Goal: Transaction & Acquisition: Purchase product/service

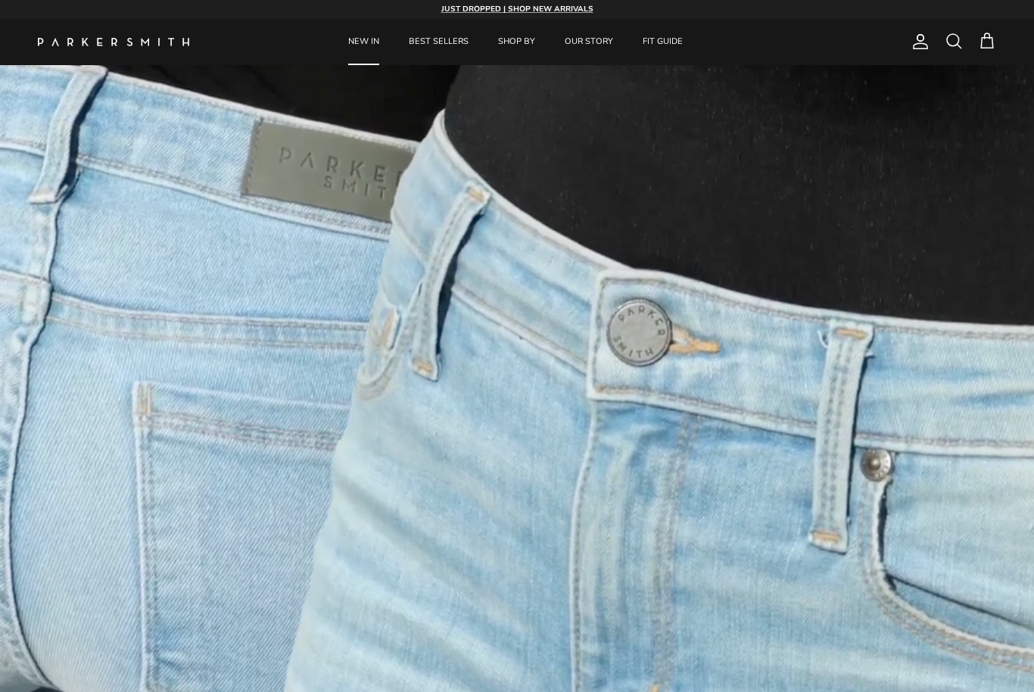
click at [379, 62] on link "NEW IN" at bounding box center [364, 42] width 58 height 46
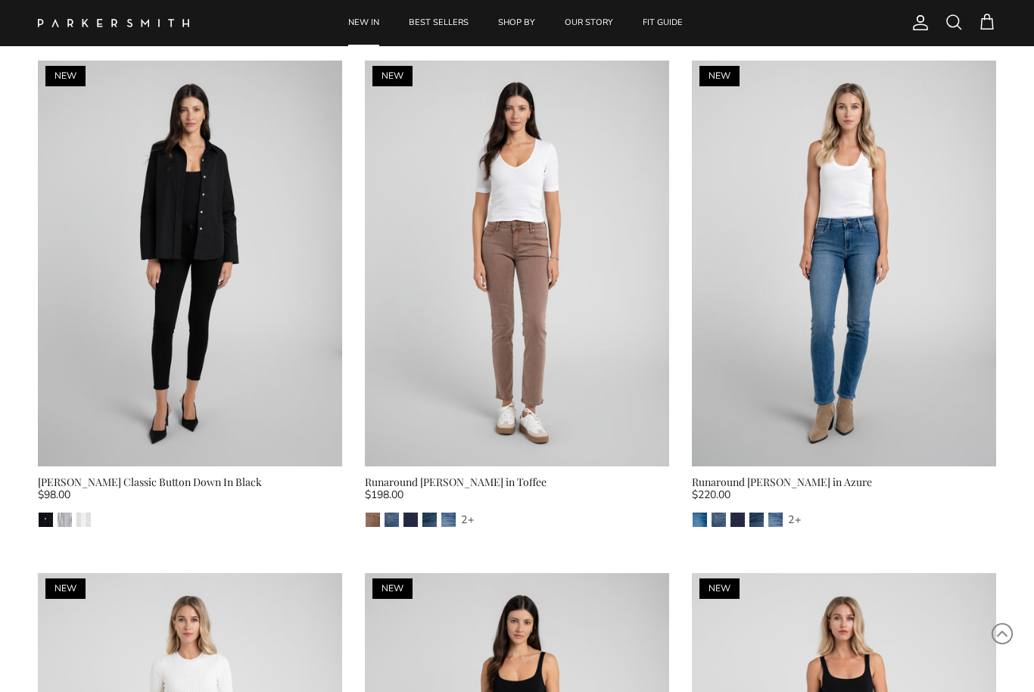
scroll to position [1103, 0]
click at [964, 491] on div "$220.00" at bounding box center [844, 499] width 304 height 17
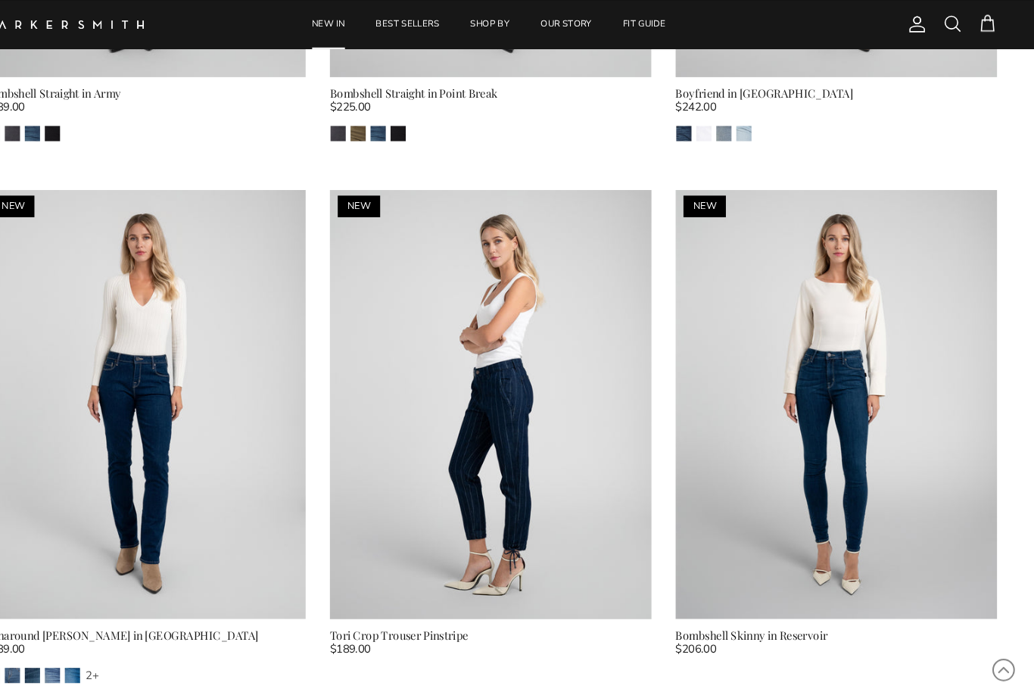
scroll to position [3552, 0]
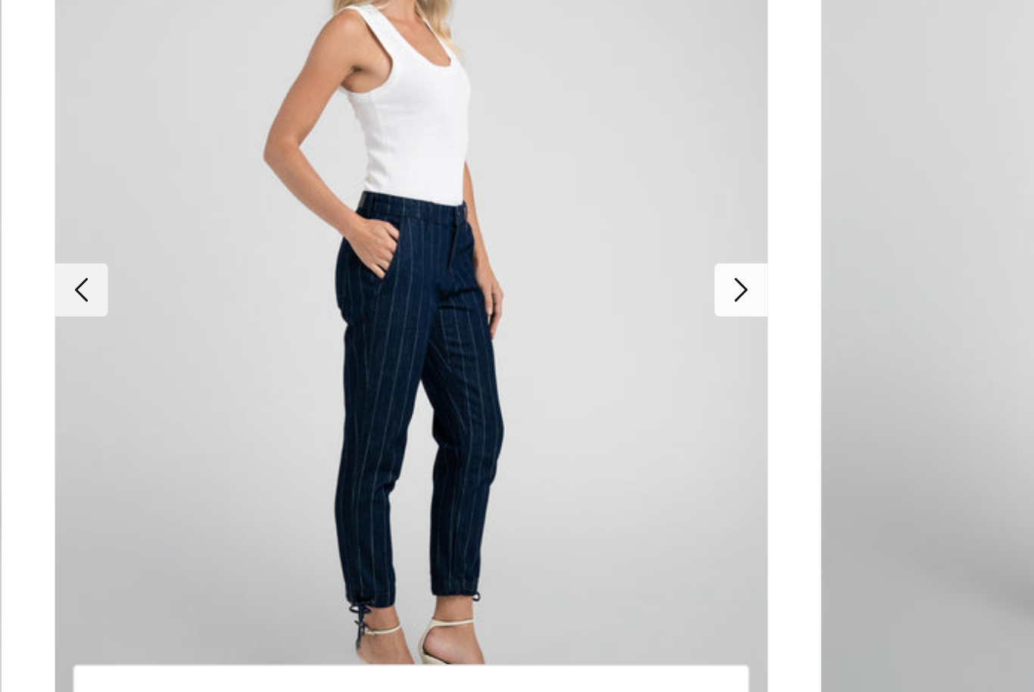
click at [647, 367] on link "Next" at bounding box center [658, 378] width 23 height 23
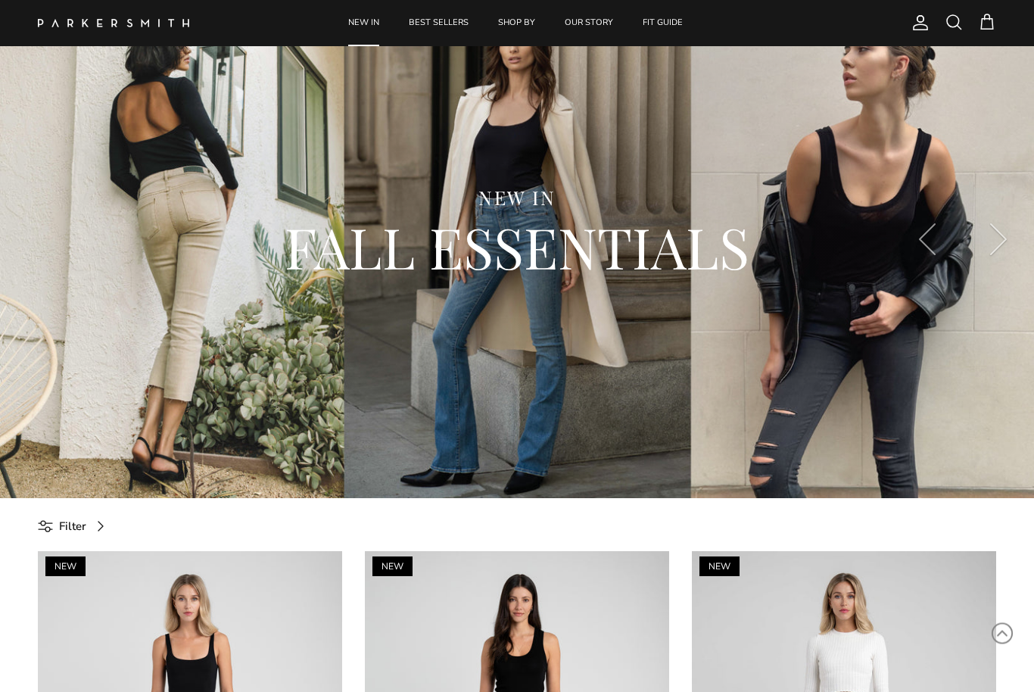
scroll to position [0, 0]
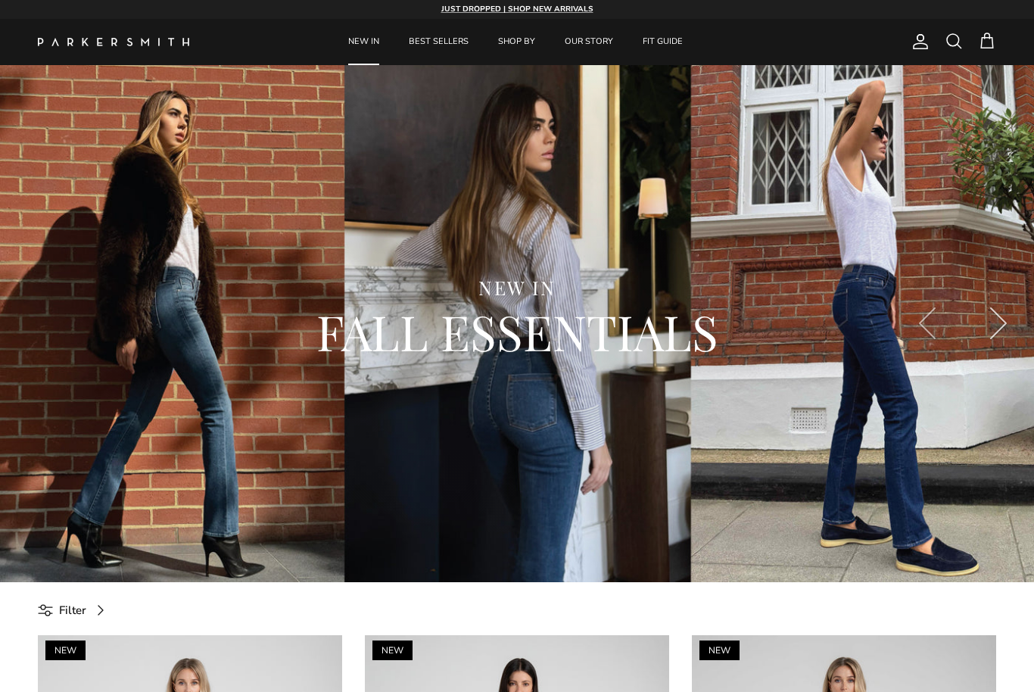
click at [991, 339] on button "Next" at bounding box center [998, 323] width 71 height 71
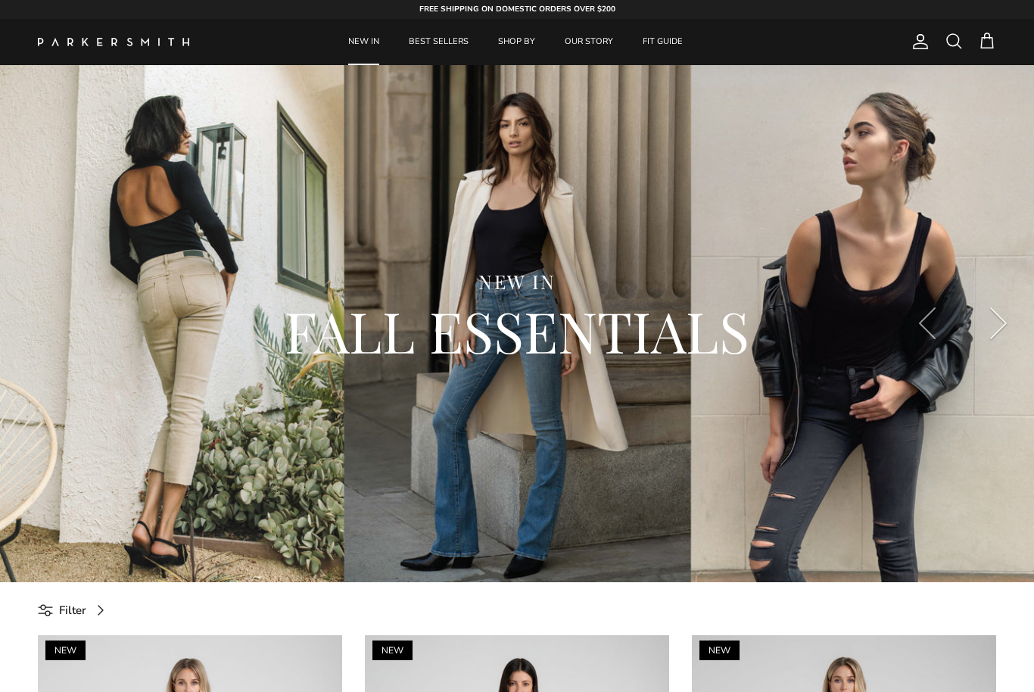
click at [996, 331] on button "Next" at bounding box center [998, 323] width 71 height 71
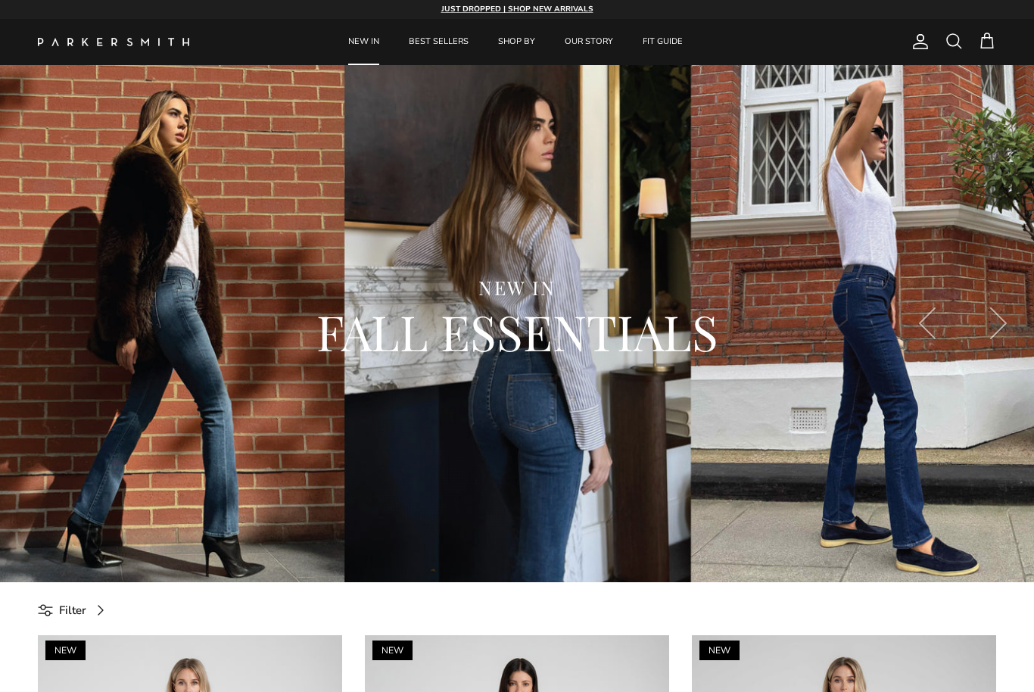
click at [509, 76] on div "NEW IN FALL ESSENTIALS" at bounding box center [517, 323] width 1034 height 517
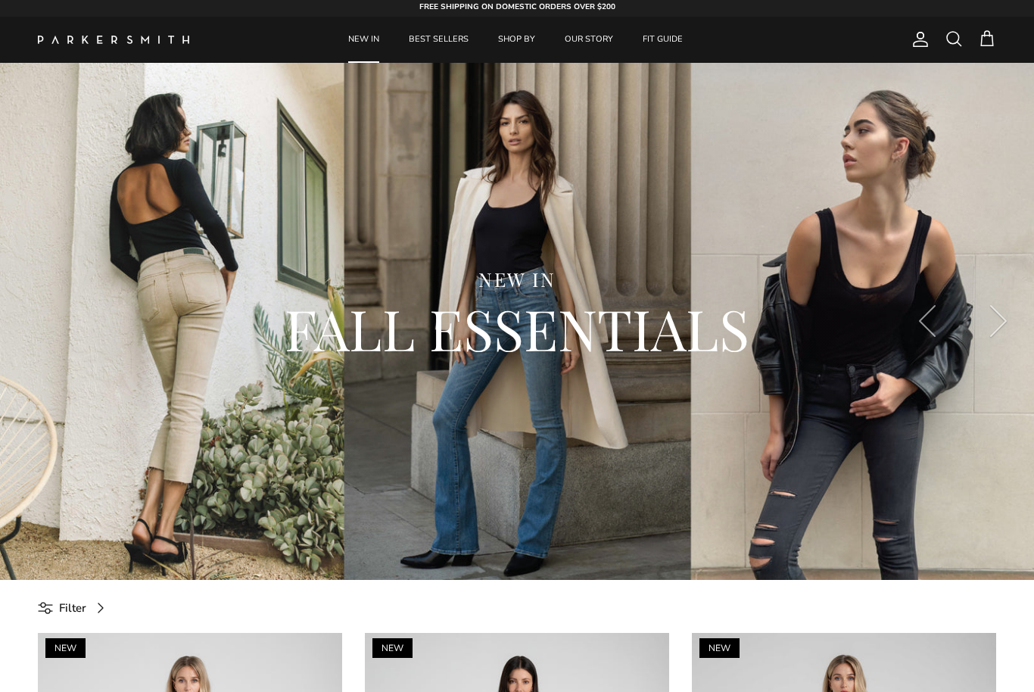
scroll to position [3, 0]
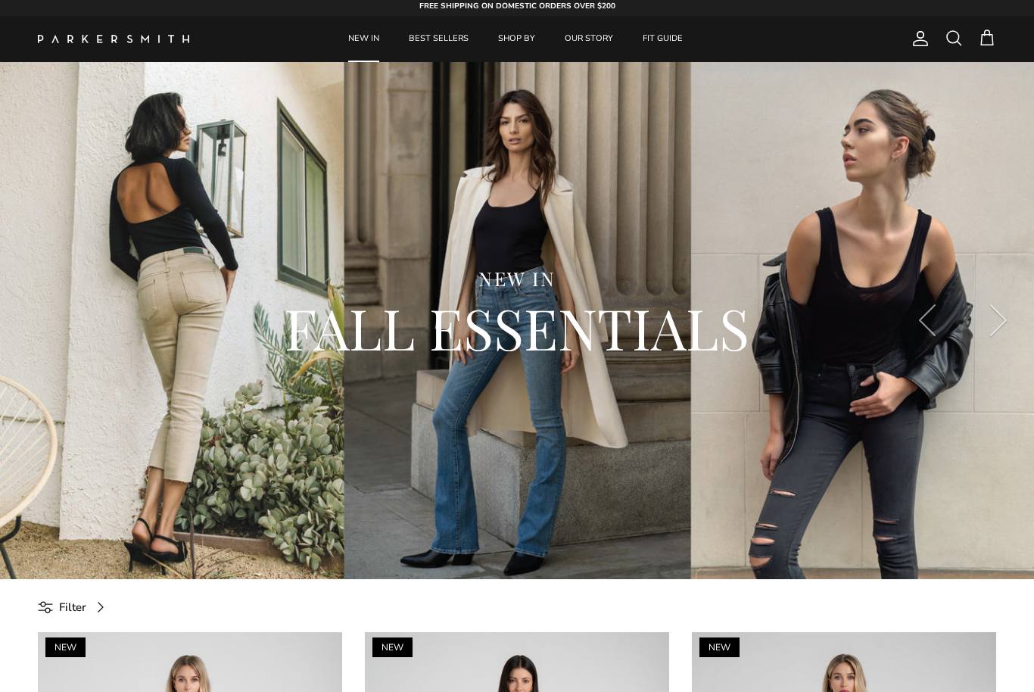
click at [509, 126] on div "NEW IN FALL ESSENTIALS" at bounding box center [517, 320] width 1034 height 517
click at [509, 191] on div "NEW IN FALL ESSENTIALS" at bounding box center [517, 320] width 1034 height 517
click at [509, 99] on div "NEW IN FALL ESSENTIALS" at bounding box center [517, 320] width 1034 height 517
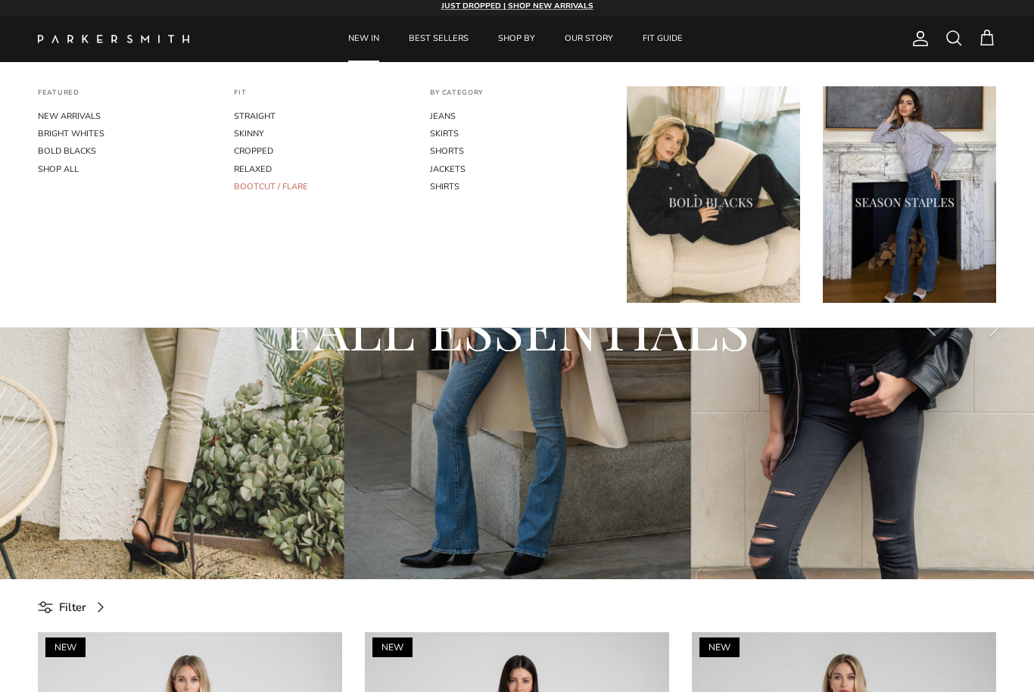
click at [303, 188] on link "BOOTCUT / FLARE" at bounding box center [320, 186] width 173 height 17
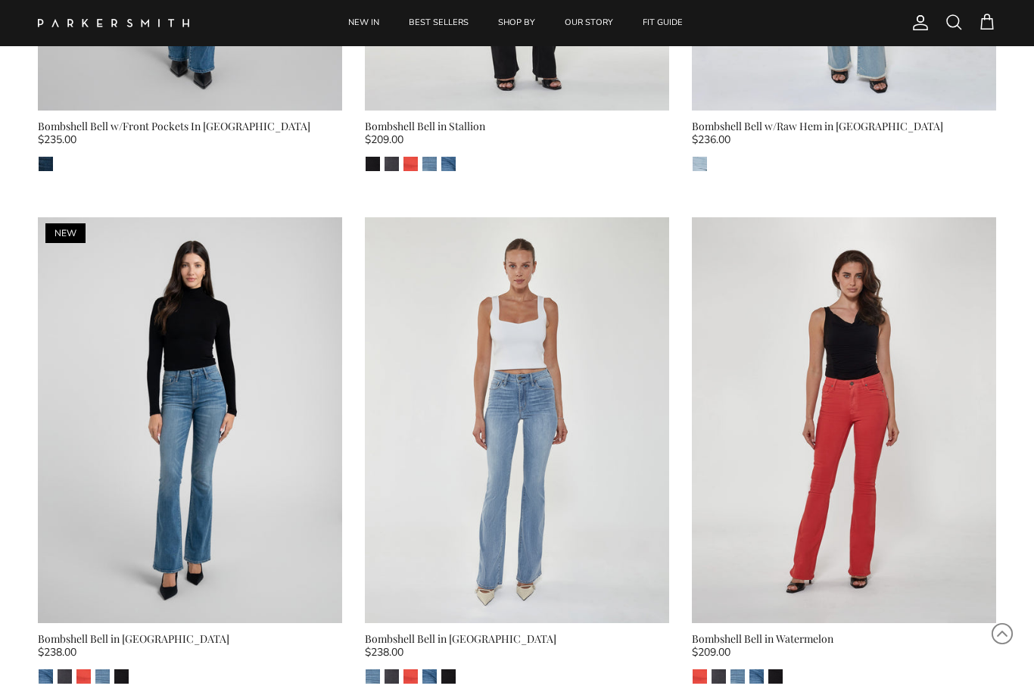
scroll to position [934, 0]
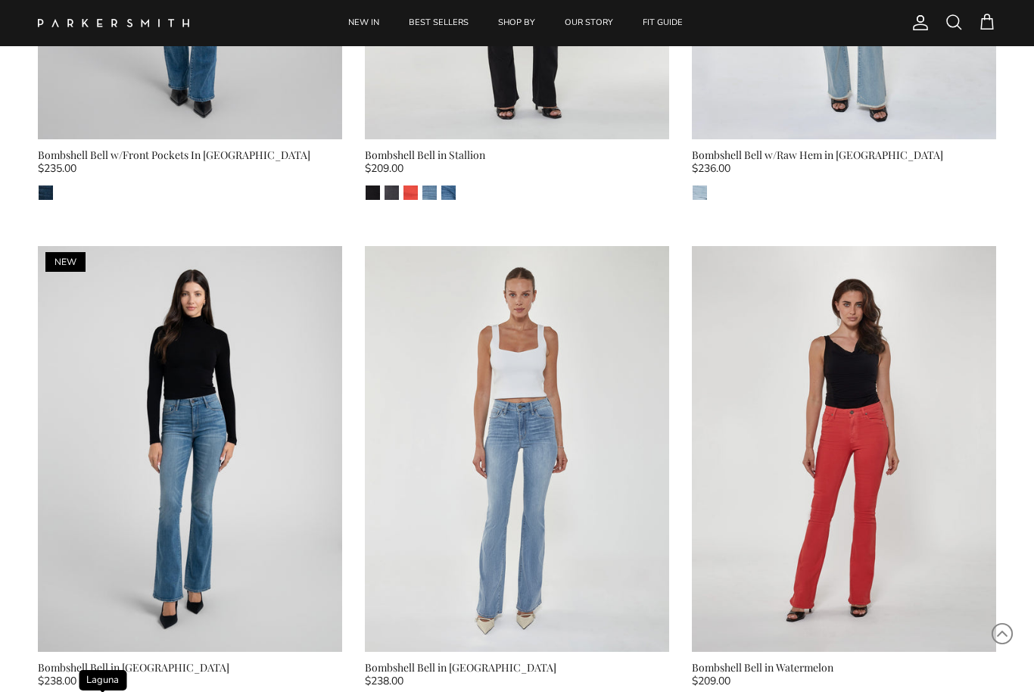
click at [98, 691] on img "Laguna" at bounding box center [102, 705] width 14 height 14
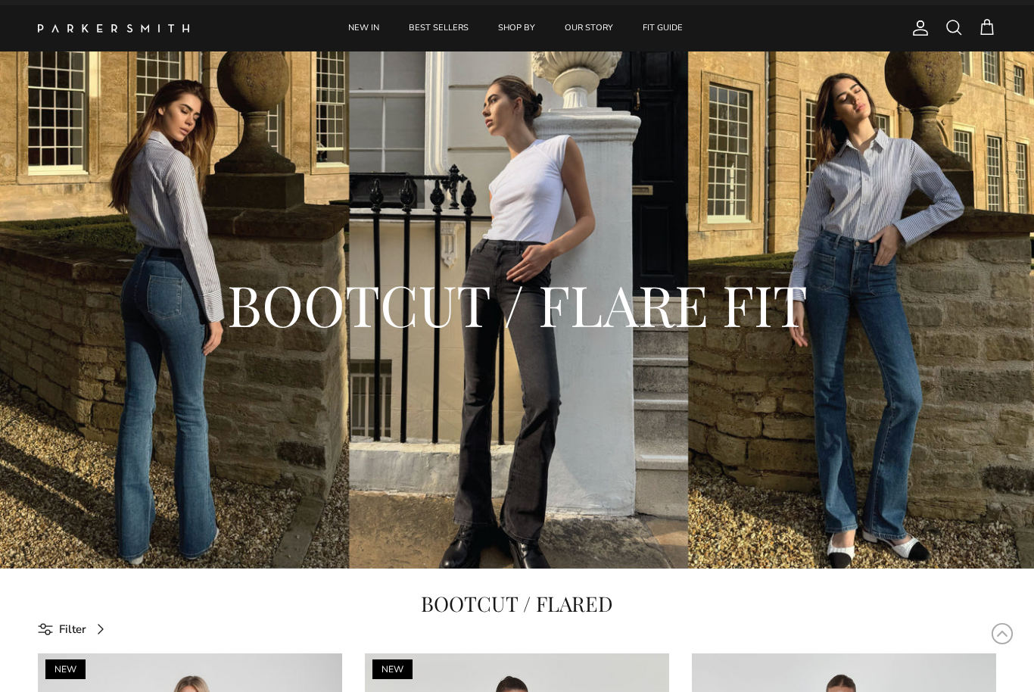
scroll to position [0, 0]
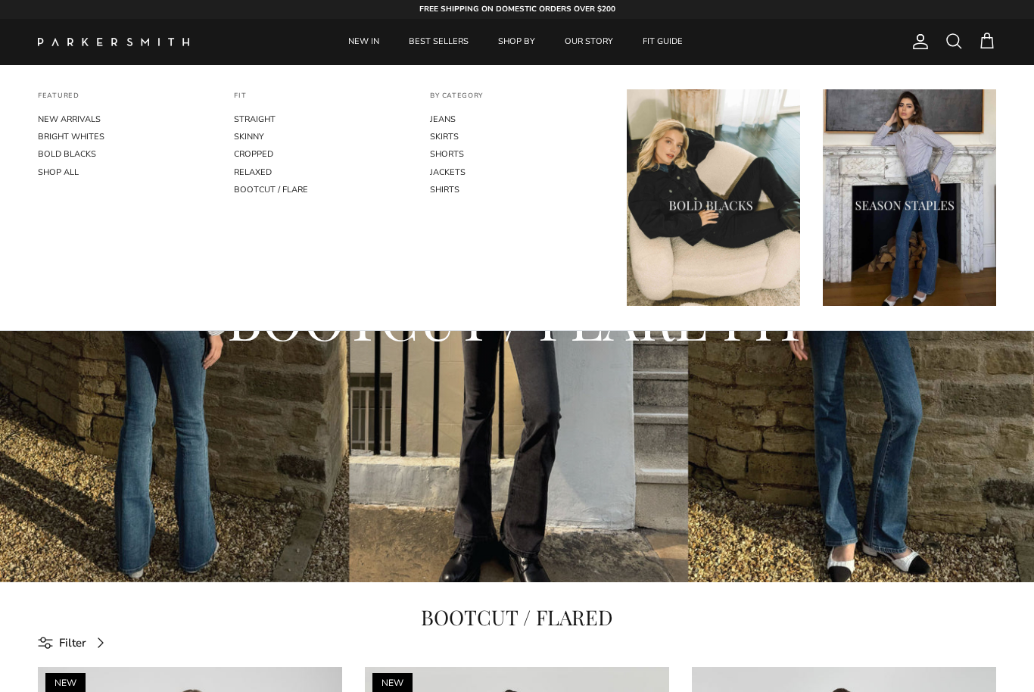
click at [509, 88] on ul "FEATURED NEW ARRIVALS BRIGHT WHITES BOLD BLACKS SHOP ALL FIT JEANS" at bounding box center [517, 198] width 981 height 266
click at [530, 51] on link "SHOP BY" at bounding box center [517, 42] width 64 height 46
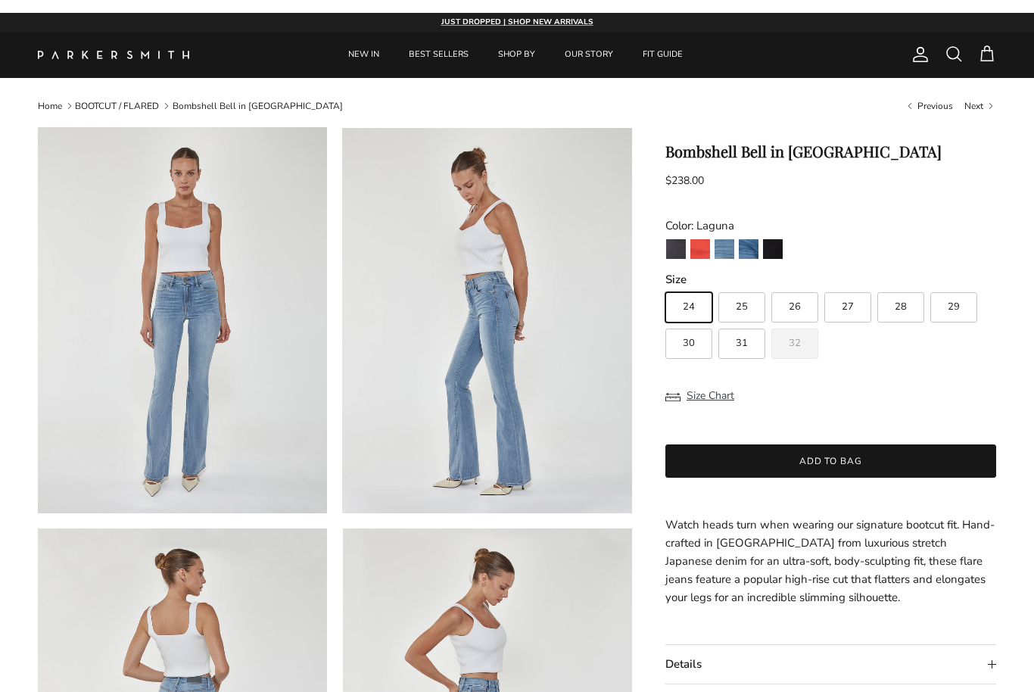
scroll to position [20, 0]
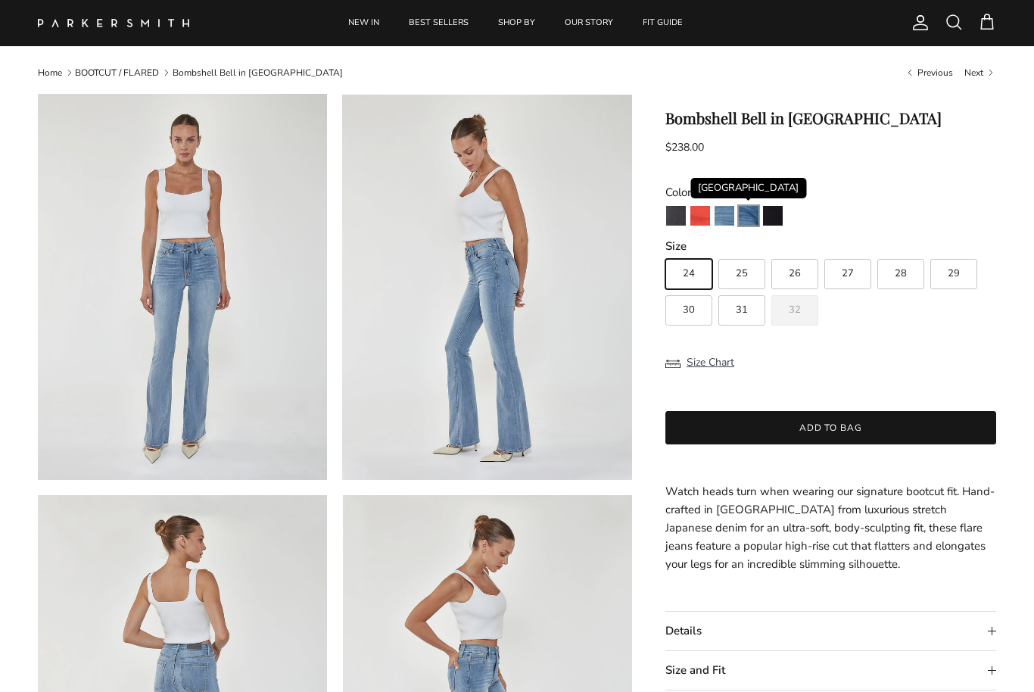
click at [757, 207] on img "Venice" at bounding box center [749, 216] width 20 height 20
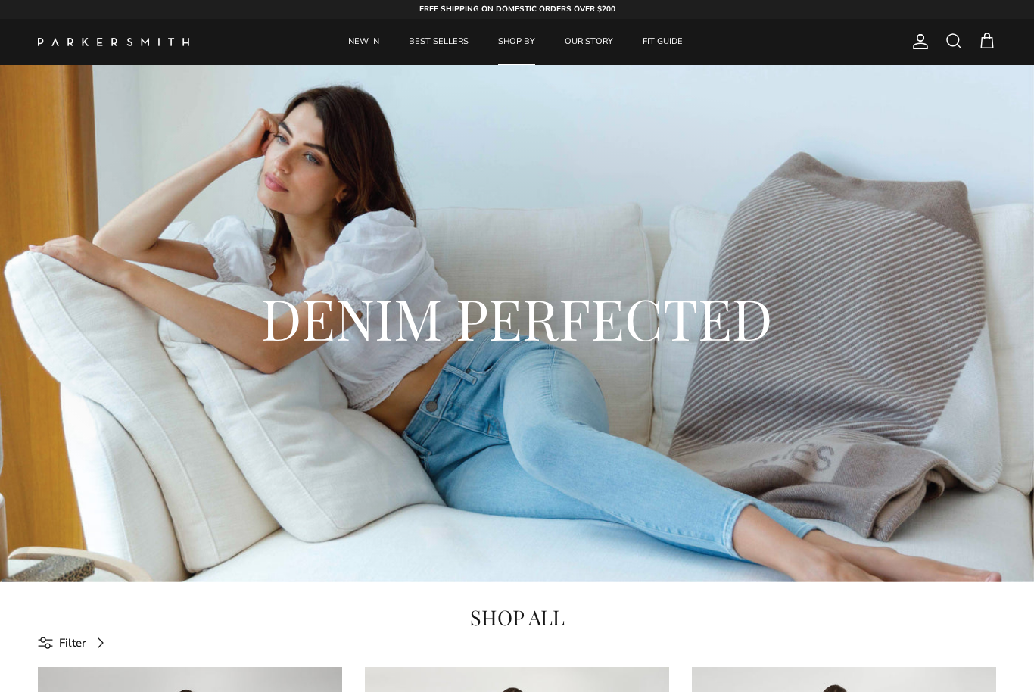
click at [509, 214] on div "DENIM PERFECTED" at bounding box center [517, 323] width 1034 height 517
click at [509, 127] on div "DENIM PERFECTED" at bounding box center [517, 323] width 1034 height 517
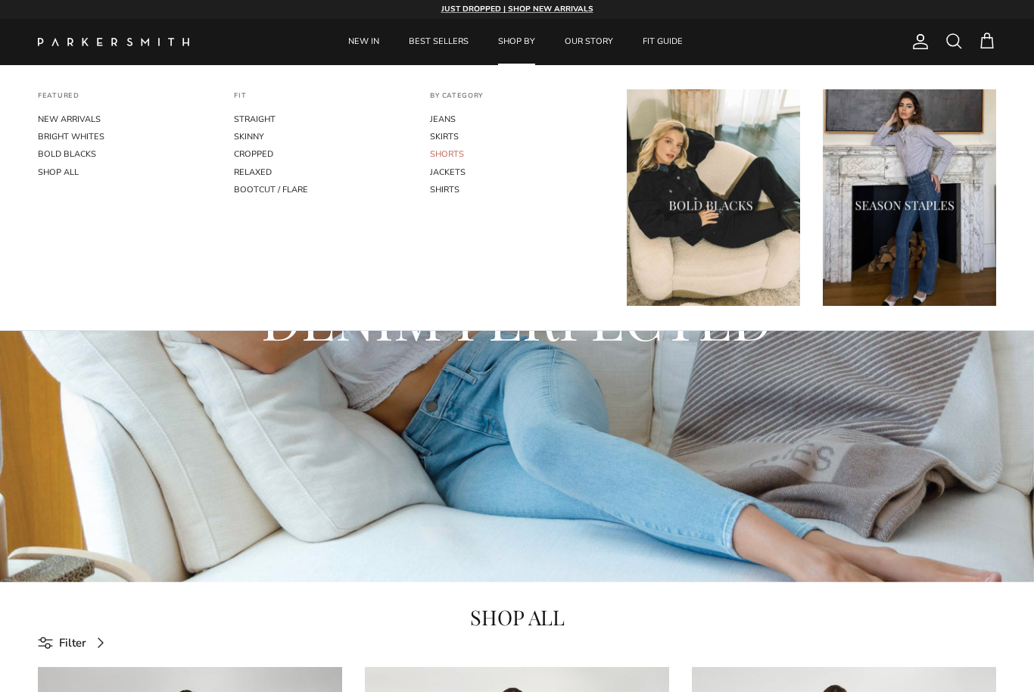
click at [509, 162] on link "SHORTS" at bounding box center [516, 153] width 173 height 17
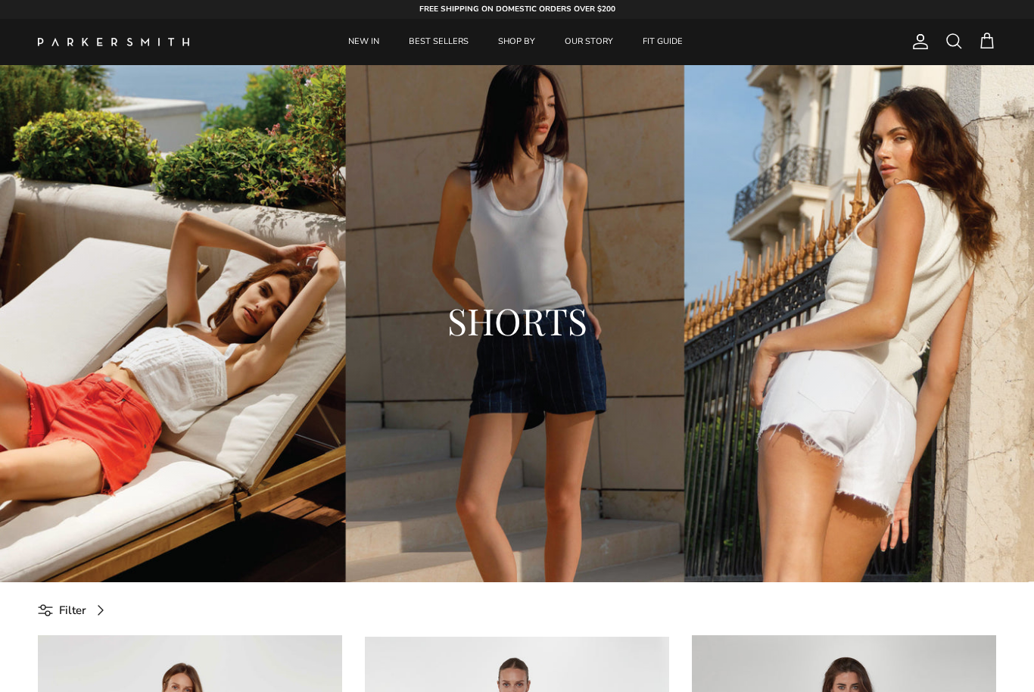
click at [509, 124] on div "SHORTS" at bounding box center [517, 323] width 1034 height 517
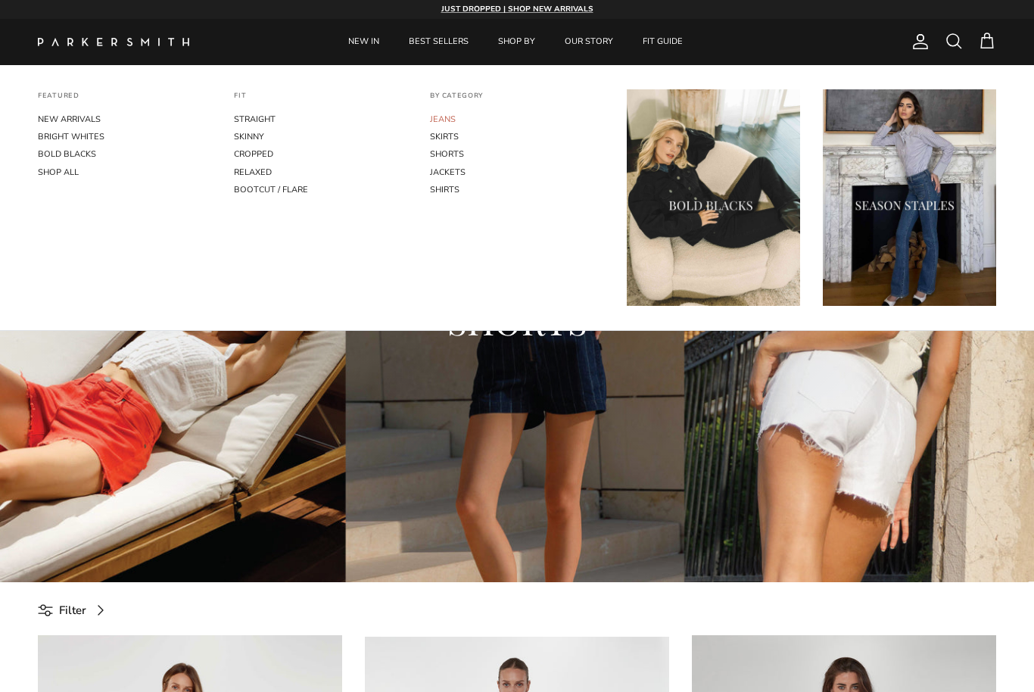
click at [509, 122] on link "JEANS" at bounding box center [516, 119] width 173 height 17
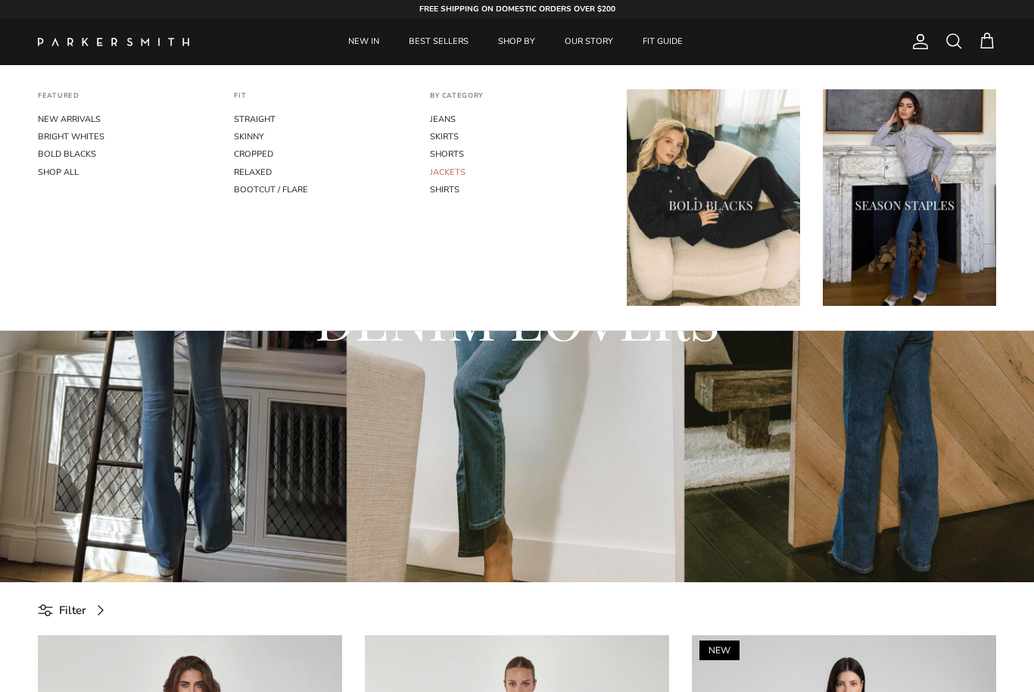
click at [460, 170] on link "JACKETS" at bounding box center [516, 172] width 173 height 17
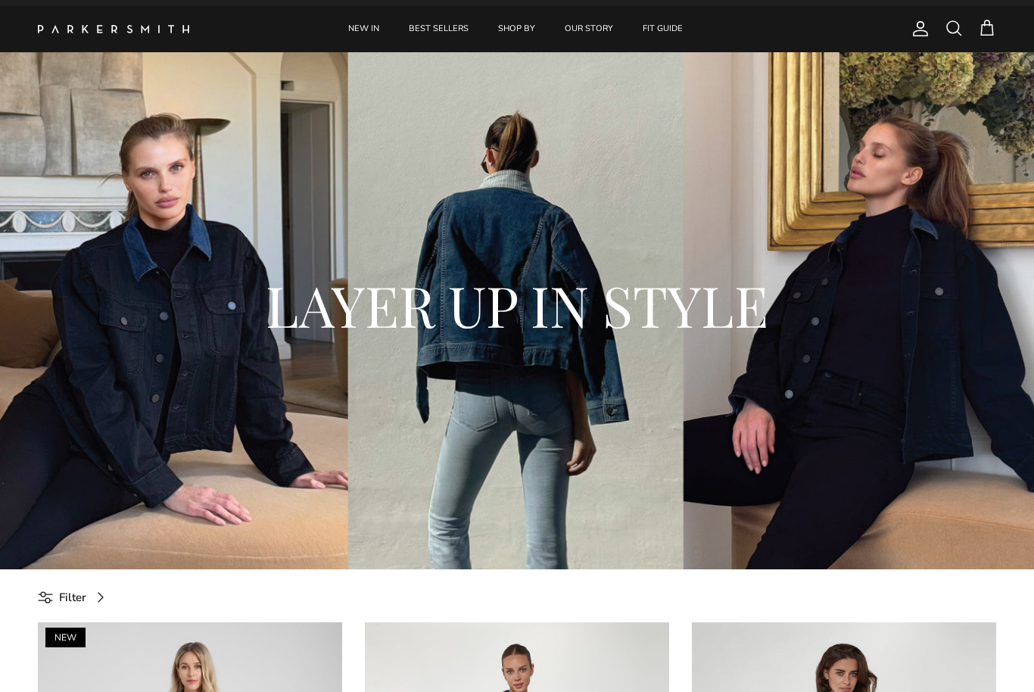
scroll to position [12, 0]
click at [947, 367] on div "LAYER UP IN STYLE" at bounding box center [517, 311] width 974 height 189
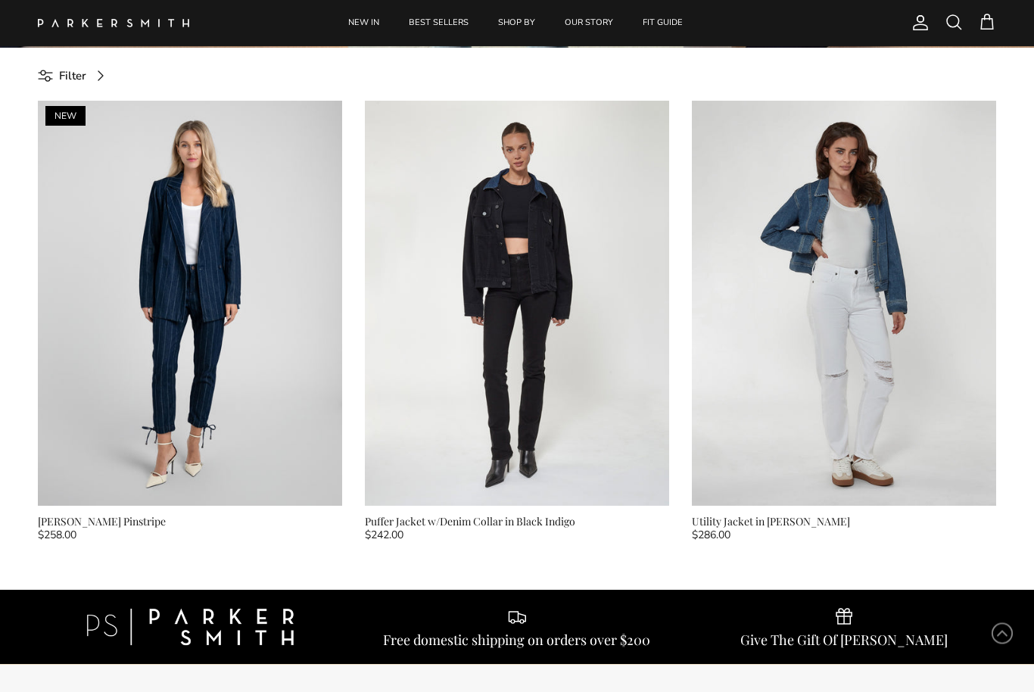
scroll to position [582, 0]
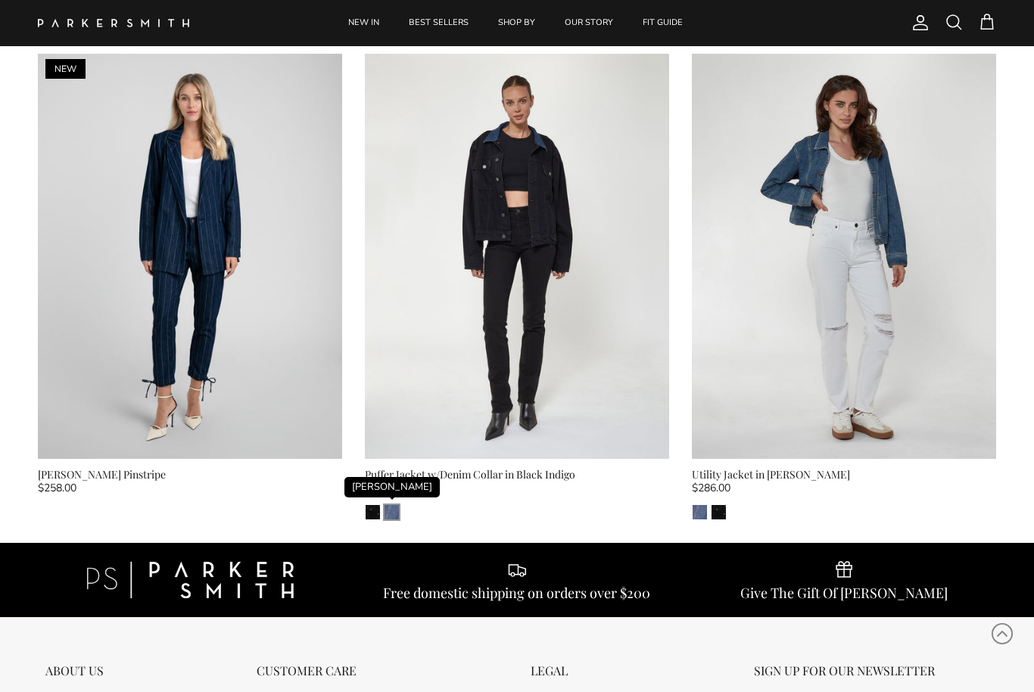
click at [397, 512] on img "Ellington" at bounding box center [392, 512] width 14 height 14
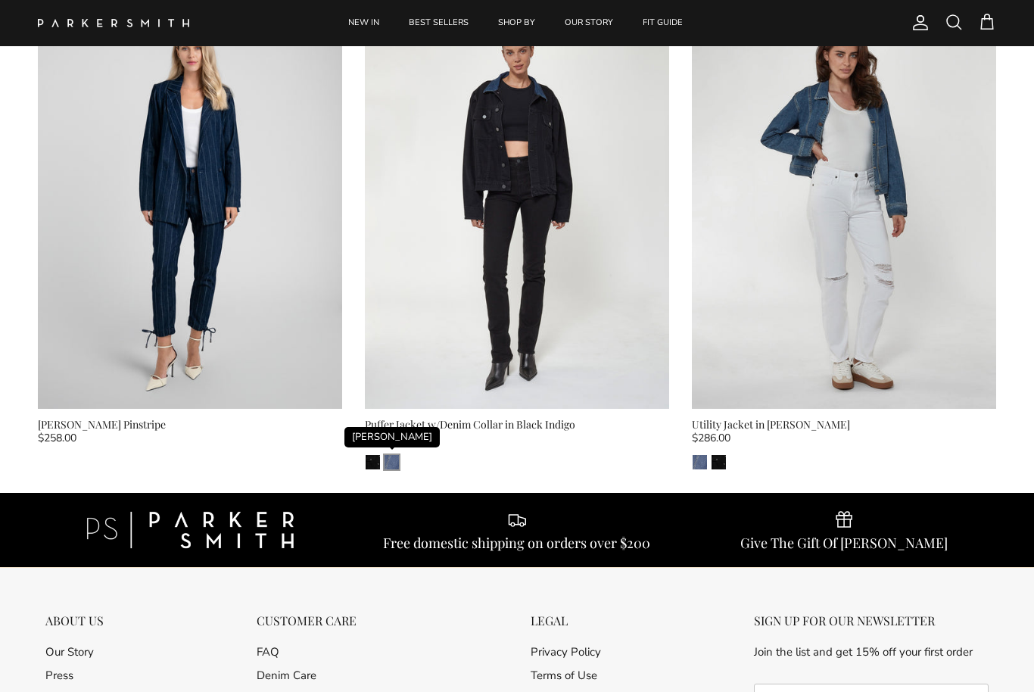
scroll to position [631, 0]
